Goal: Check status: Check status

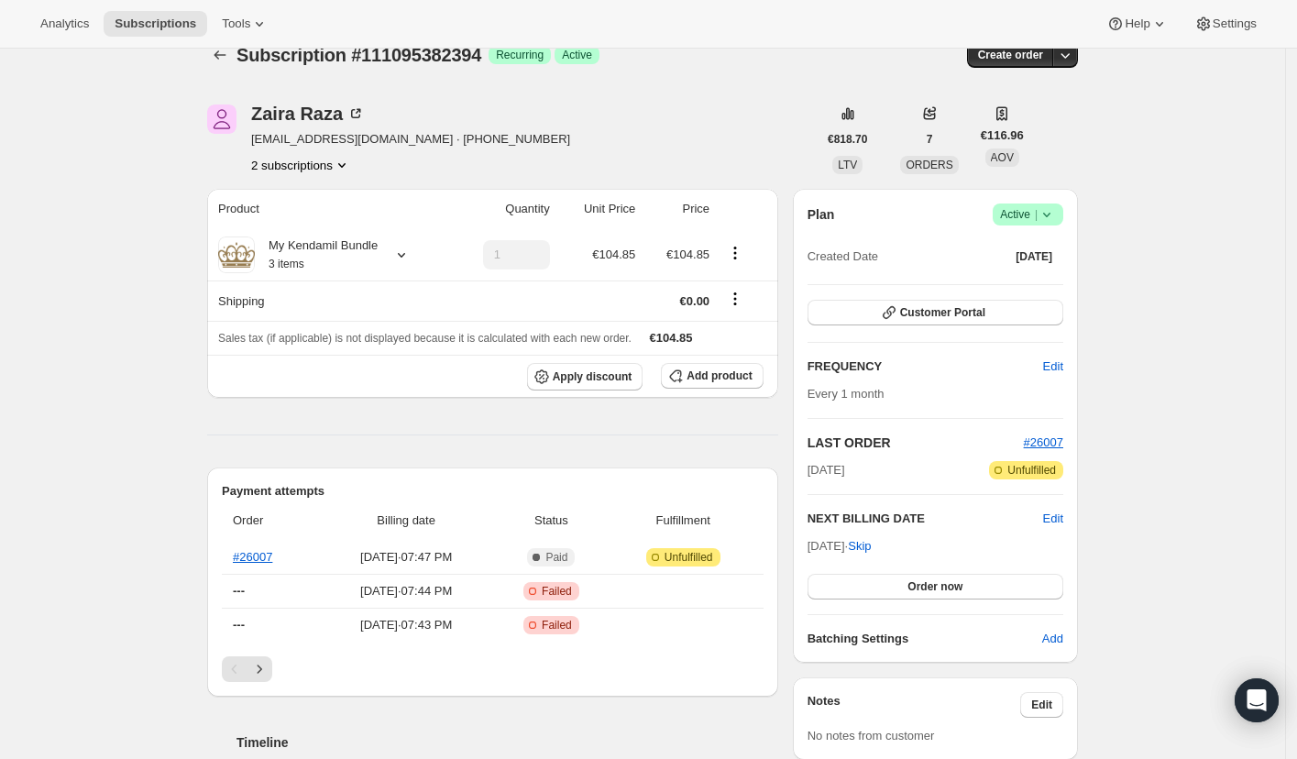
scroll to position [24, 0]
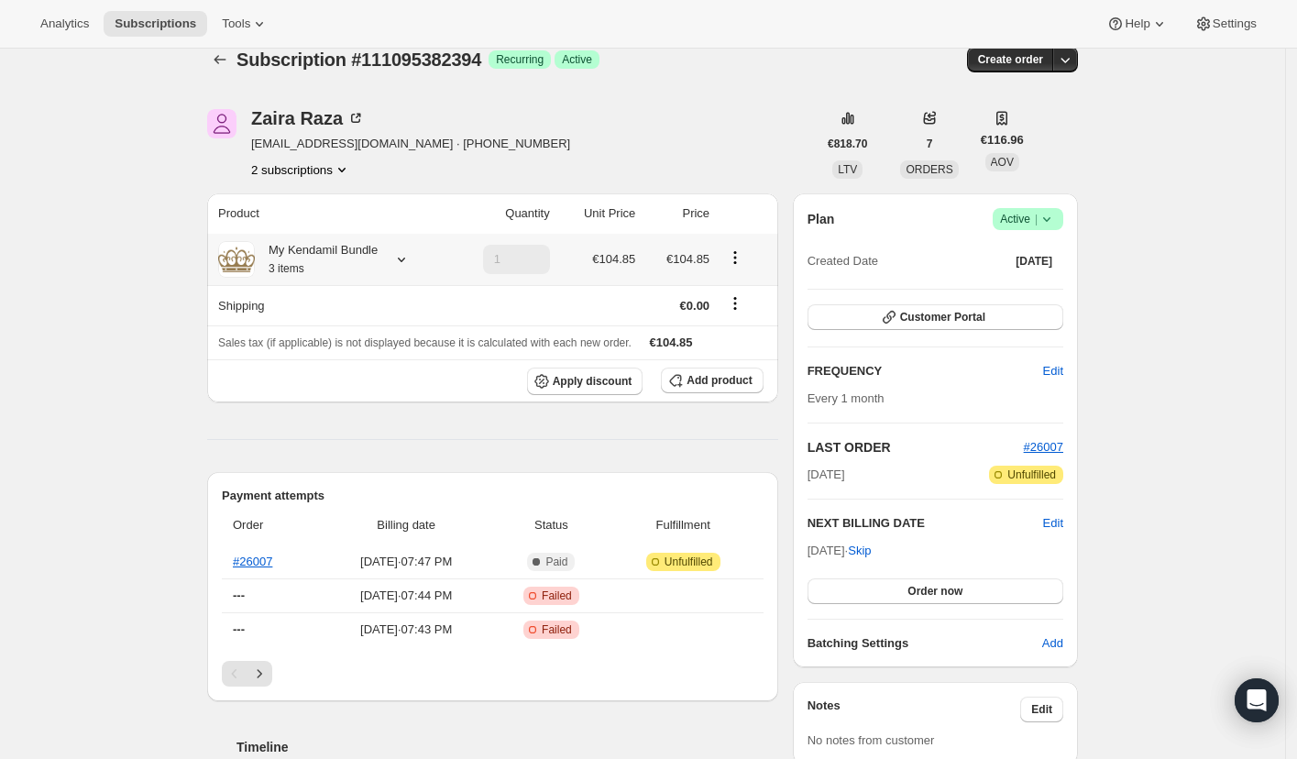
click at [405, 259] on icon at bounding box center [401, 259] width 18 height 18
drag, startPoint x: 118, startPoint y: 274, endPoint x: 197, endPoint y: 37, distance: 250.2
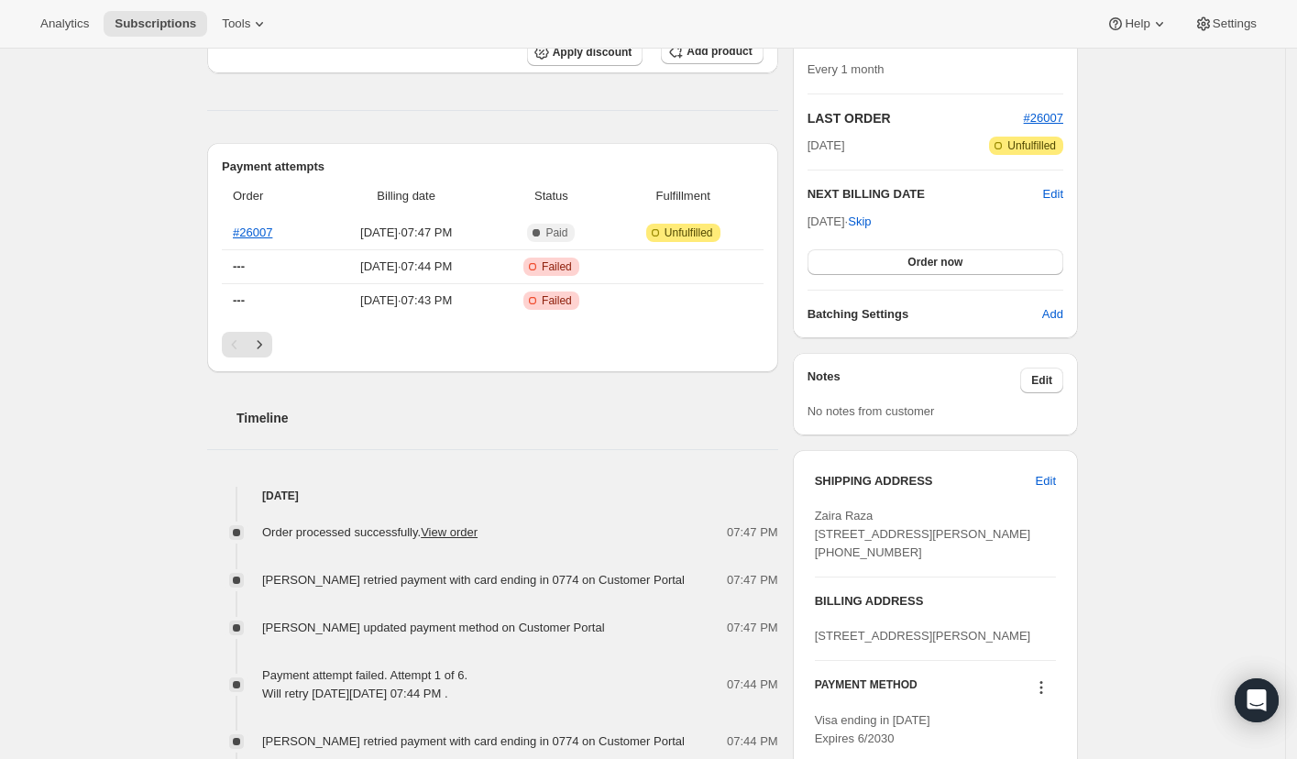
scroll to position [512, 0]
